Goal: Information Seeking & Learning: Learn about a topic

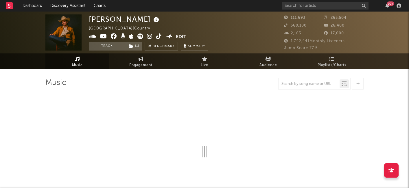
select select "6m"
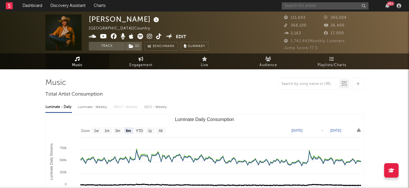
click at [319, 5] on input "text" at bounding box center [325, 5] width 87 height 7
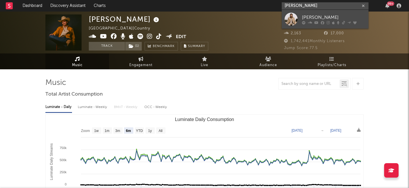
type input "[PERSON_NAME]"
click at [328, 15] on div "[PERSON_NAME]" at bounding box center [334, 17] width 64 height 7
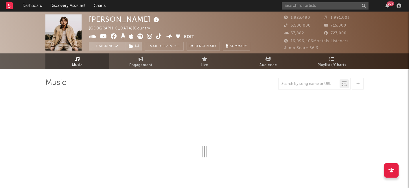
select select "6m"
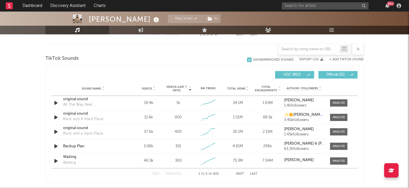
scroll to position [376, 0]
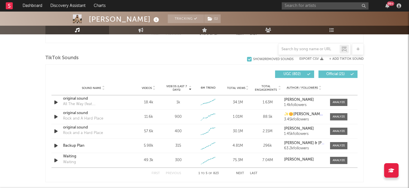
click at [186, 85] on span "Videos (last 7 days)" at bounding box center [176, 88] width 23 height 7
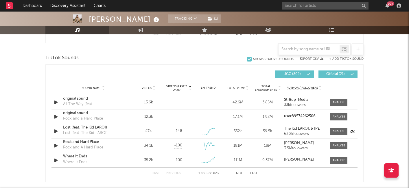
click at [95, 129] on div "Lost (feat. The Kid LAROI)" at bounding box center [93, 128] width 60 height 6
click at [336, 132] on div at bounding box center [339, 131] width 12 height 4
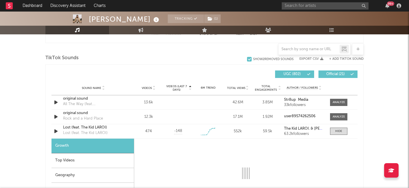
select select "1w"
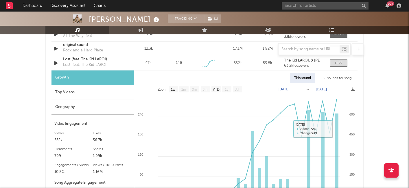
scroll to position [441, 0]
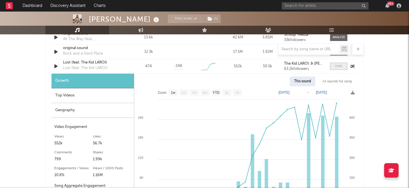
click at [334, 67] on span at bounding box center [338, 66] width 17 height 7
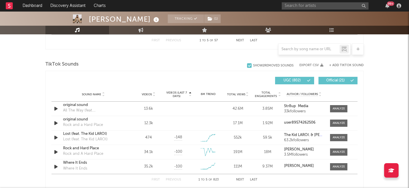
scroll to position [369, 0]
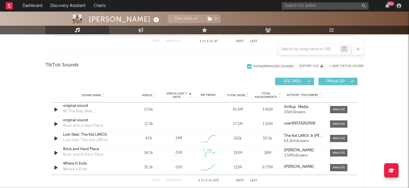
click at [27, 104] on div "[PERSON_NAME] Tracking ( 1 ) [GEOGRAPHIC_DATA] | Country Edit Tracking ( 1 ) Em…" at bounding box center [204, 80] width 409 height 874
click at [9, 99] on div "[PERSON_NAME] Tracking ( 1 ) [GEOGRAPHIC_DATA] | Country Edit Tracking ( 1 ) Em…" at bounding box center [204, 80] width 409 height 874
